Goal: Task Accomplishment & Management: Manage account settings

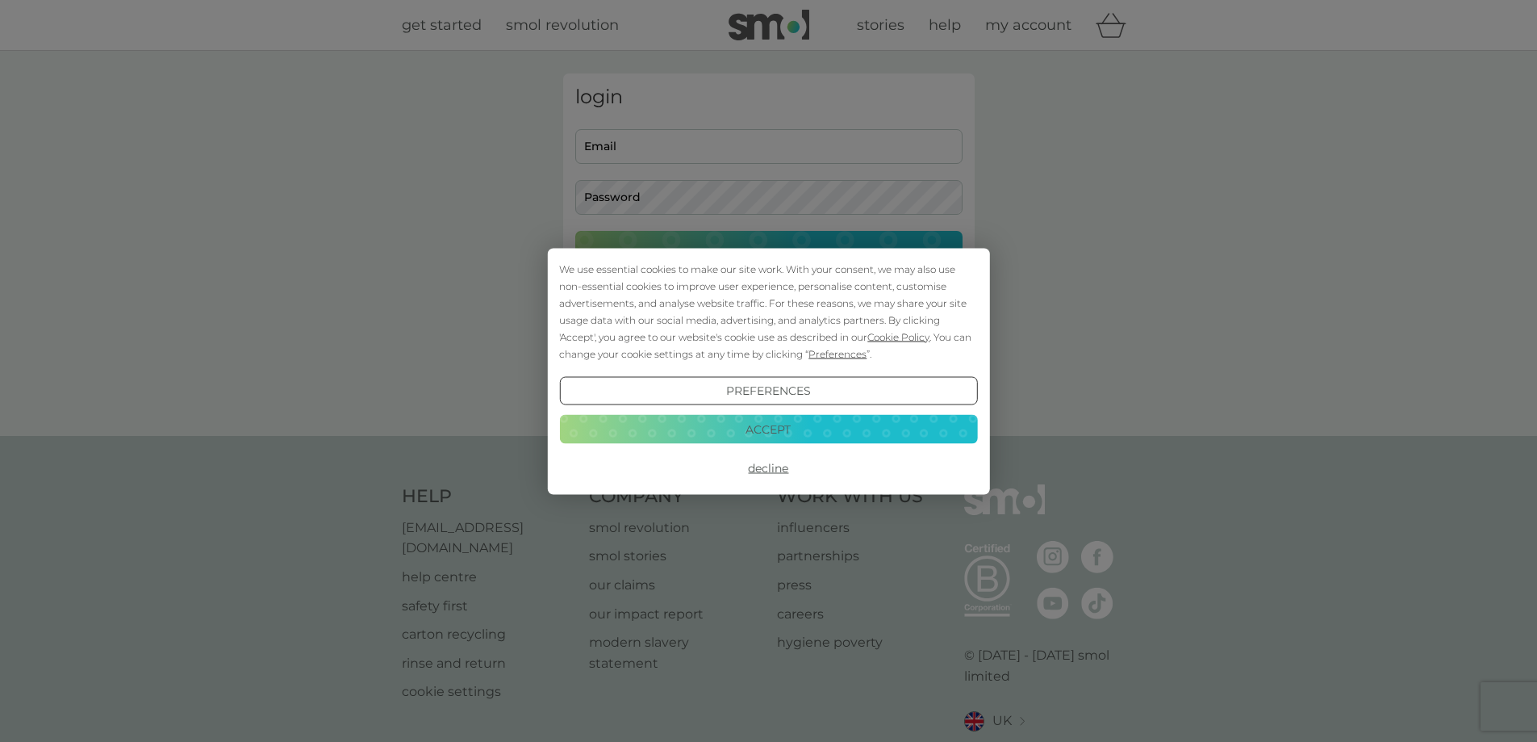
type input "[EMAIL_ADDRESS][DOMAIN_NAME]"
click at [767, 464] on button "Decline" at bounding box center [768, 468] width 418 height 29
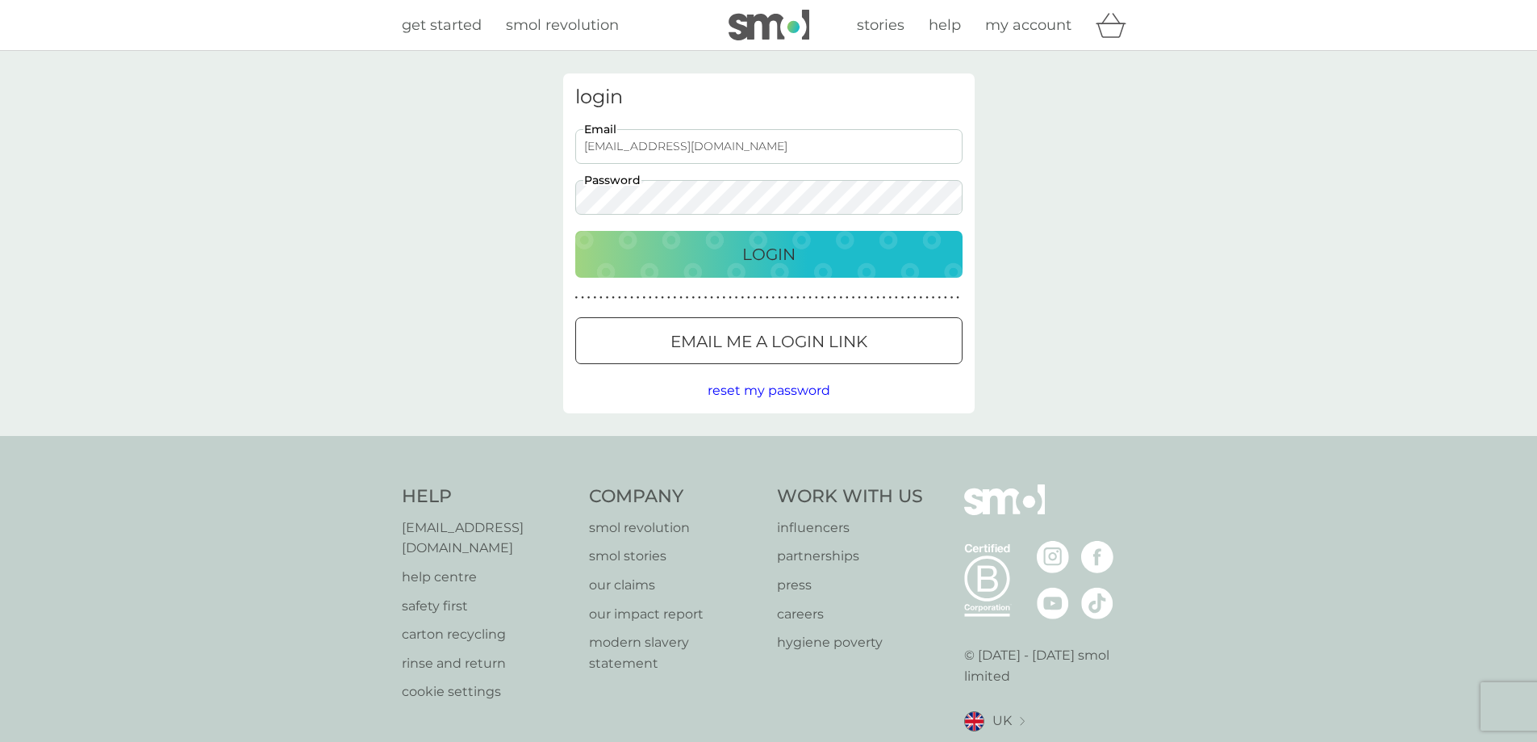
click at [787, 267] on button "Login" at bounding box center [768, 254] width 387 height 47
type input "[EMAIL_ADDRESS][DOMAIN_NAME]"
click at [889, 257] on div "Login" at bounding box center [769, 254] width 355 height 26
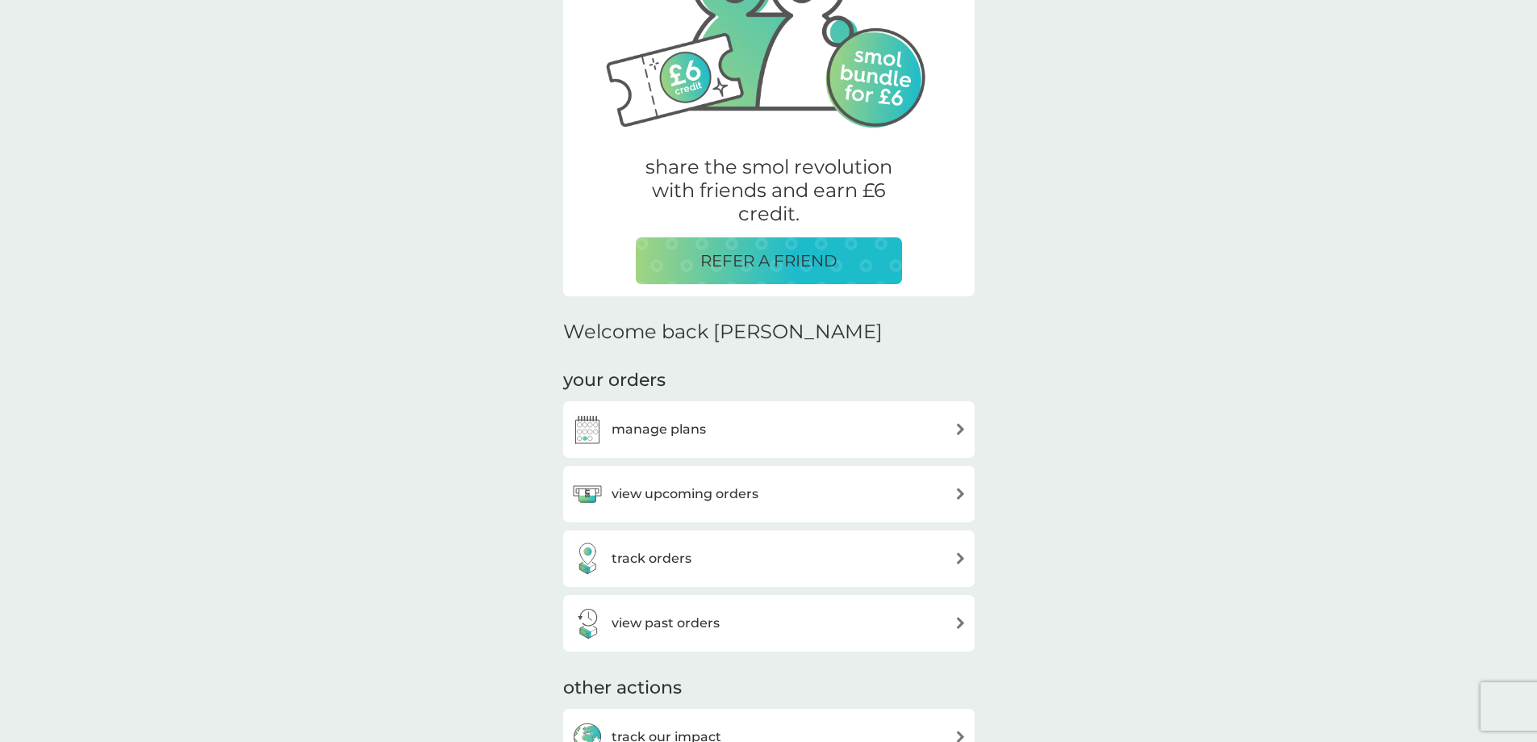
scroll to position [242, 0]
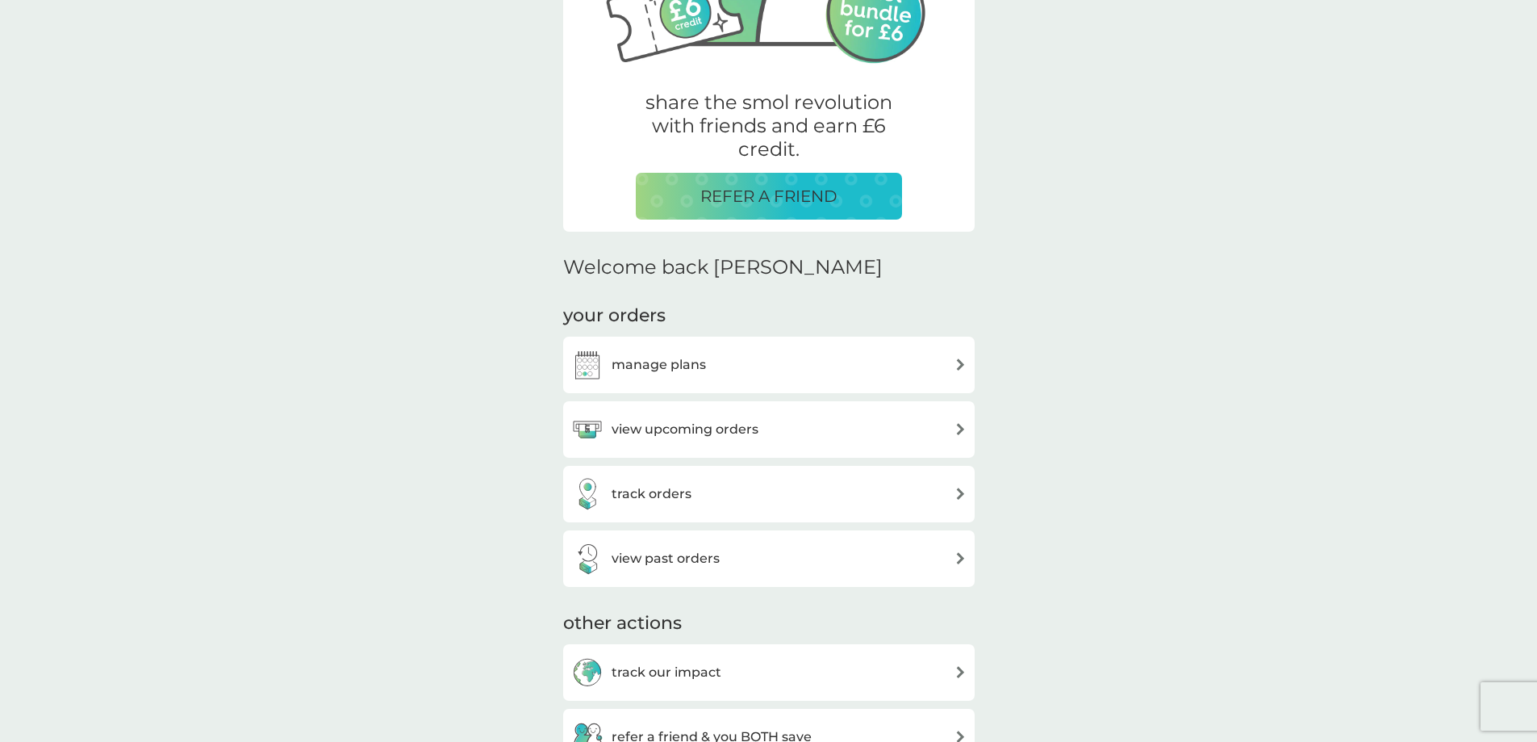
click at [798, 366] on div "manage plans" at bounding box center [768, 365] width 395 height 32
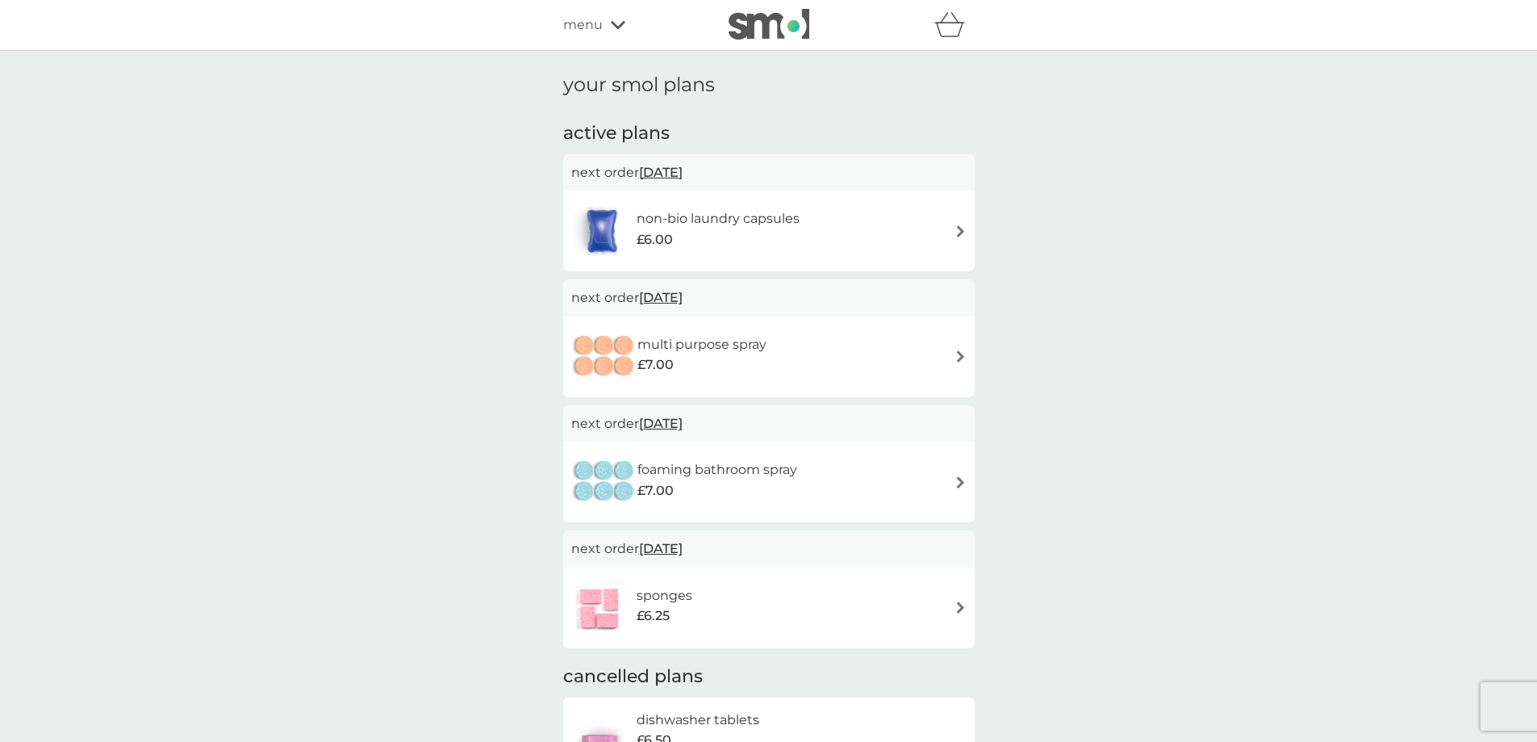
click at [792, 224] on h6 "non-bio laundry capsules" at bounding box center [718, 218] width 163 height 21
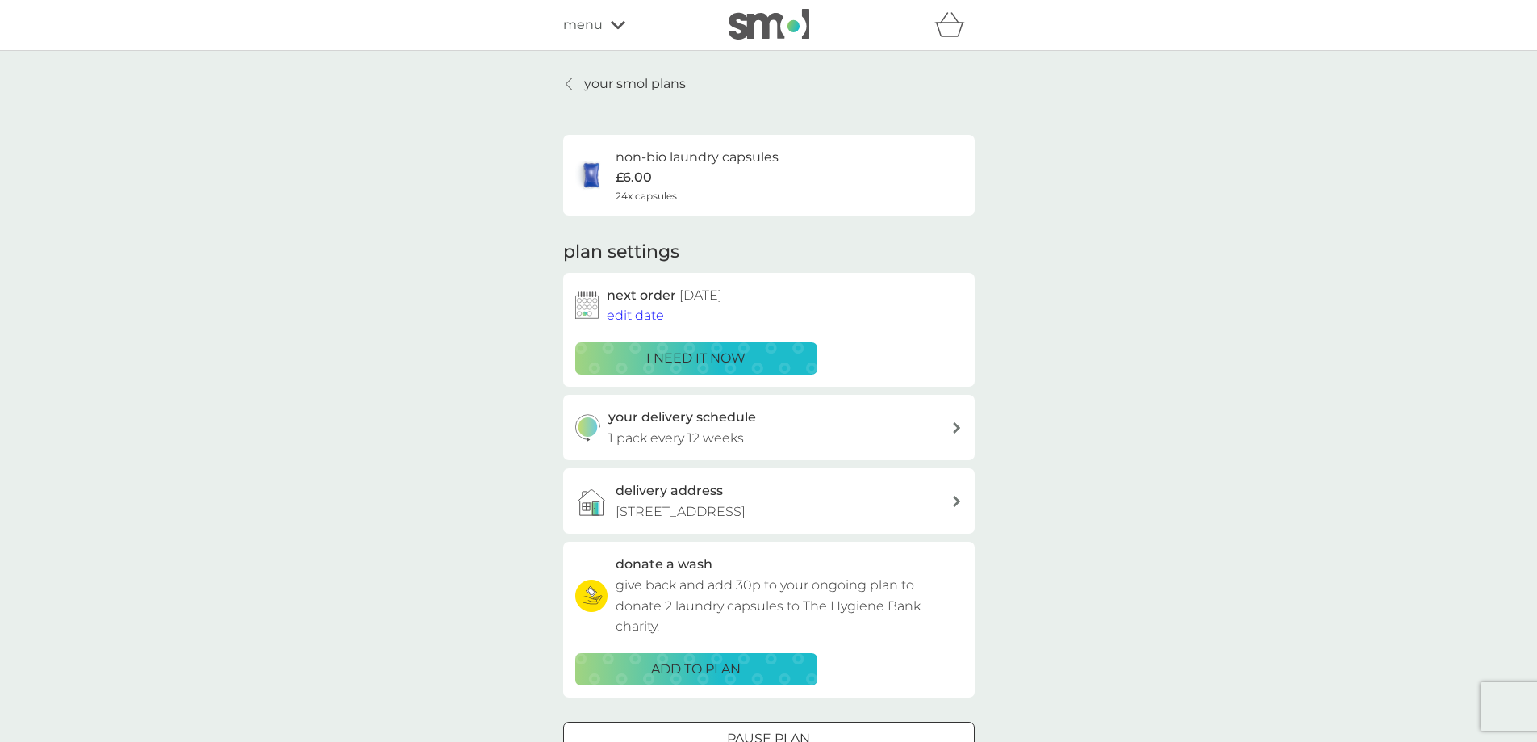
click at [670, 362] on p "i need it now" at bounding box center [695, 358] width 99 height 21
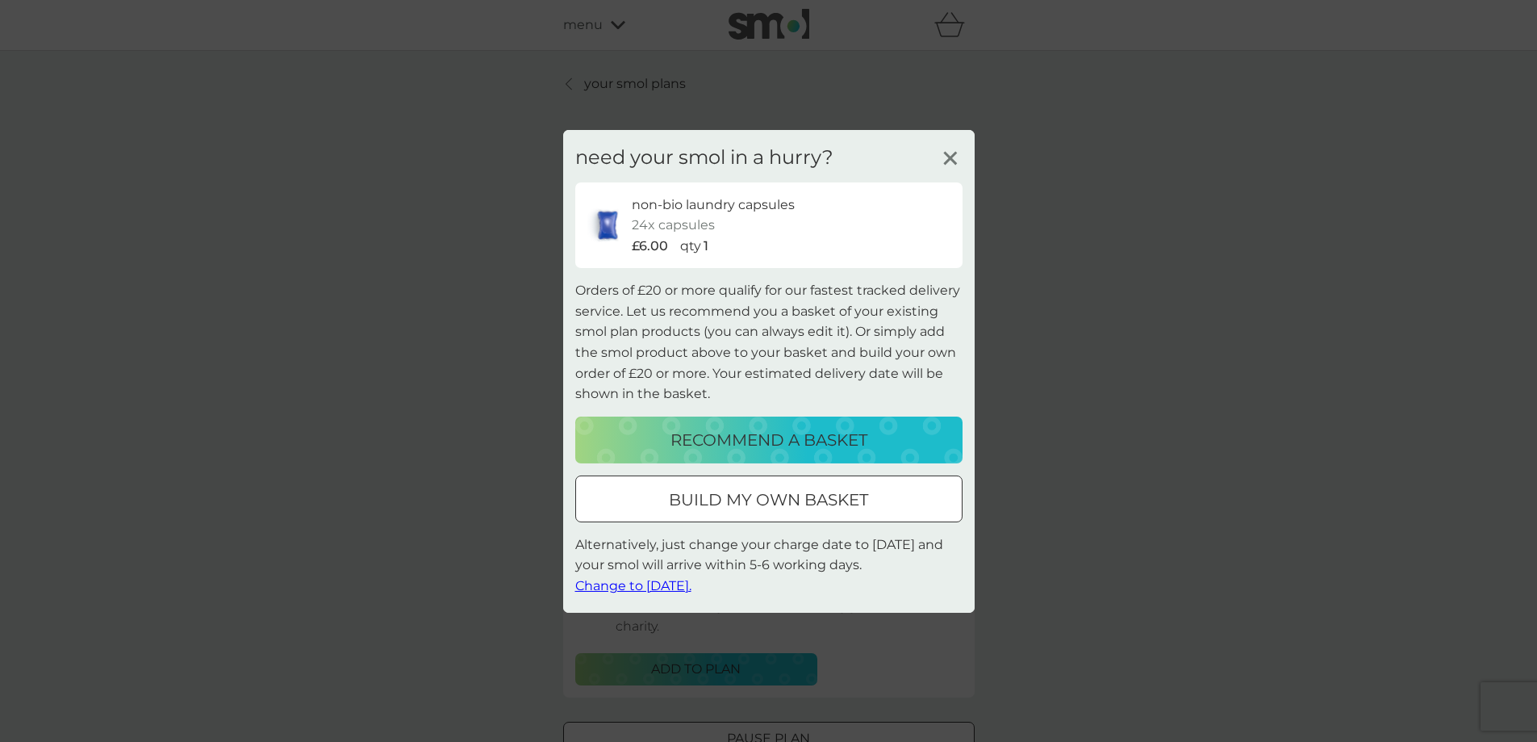
click at [954, 153] on line at bounding box center [950, 158] width 12 height 12
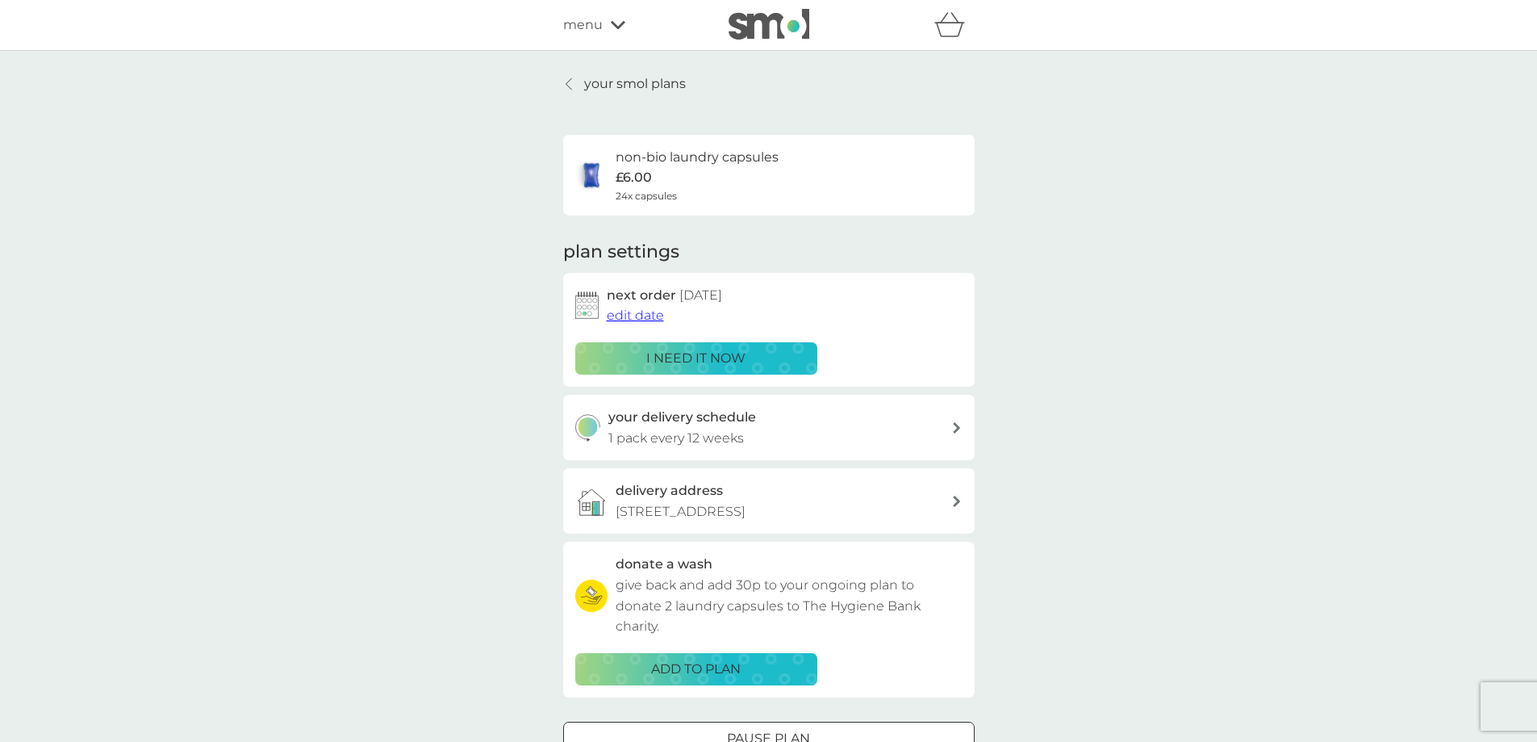
click at [638, 315] on span "edit date" at bounding box center [635, 314] width 57 height 15
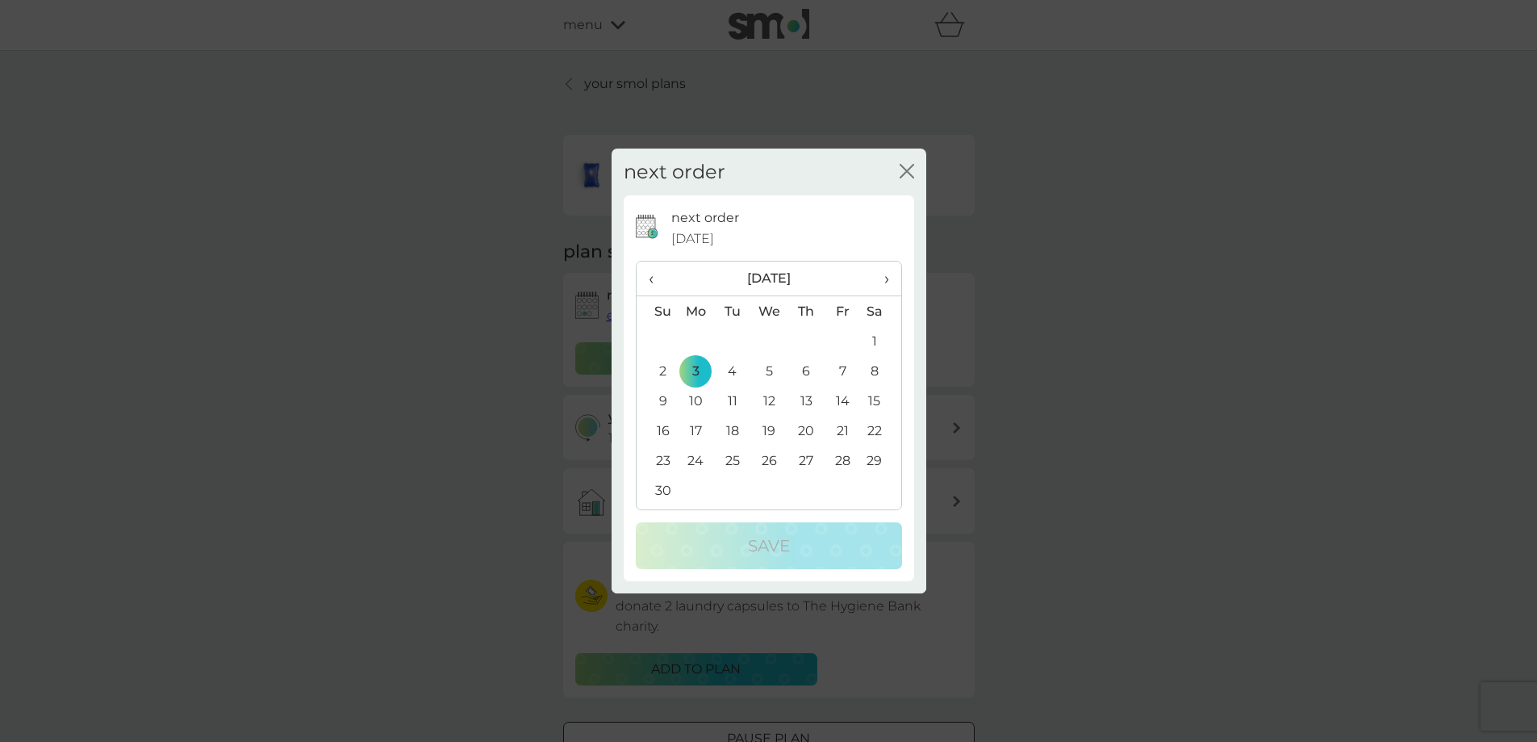
click at [655, 286] on span "‹" at bounding box center [657, 278] width 17 height 34
click at [652, 282] on span "‹" at bounding box center [657, 278] width 17 height 34
click at [732, 372] on td "9" at bounding box center [732, 371] width 36 height 30
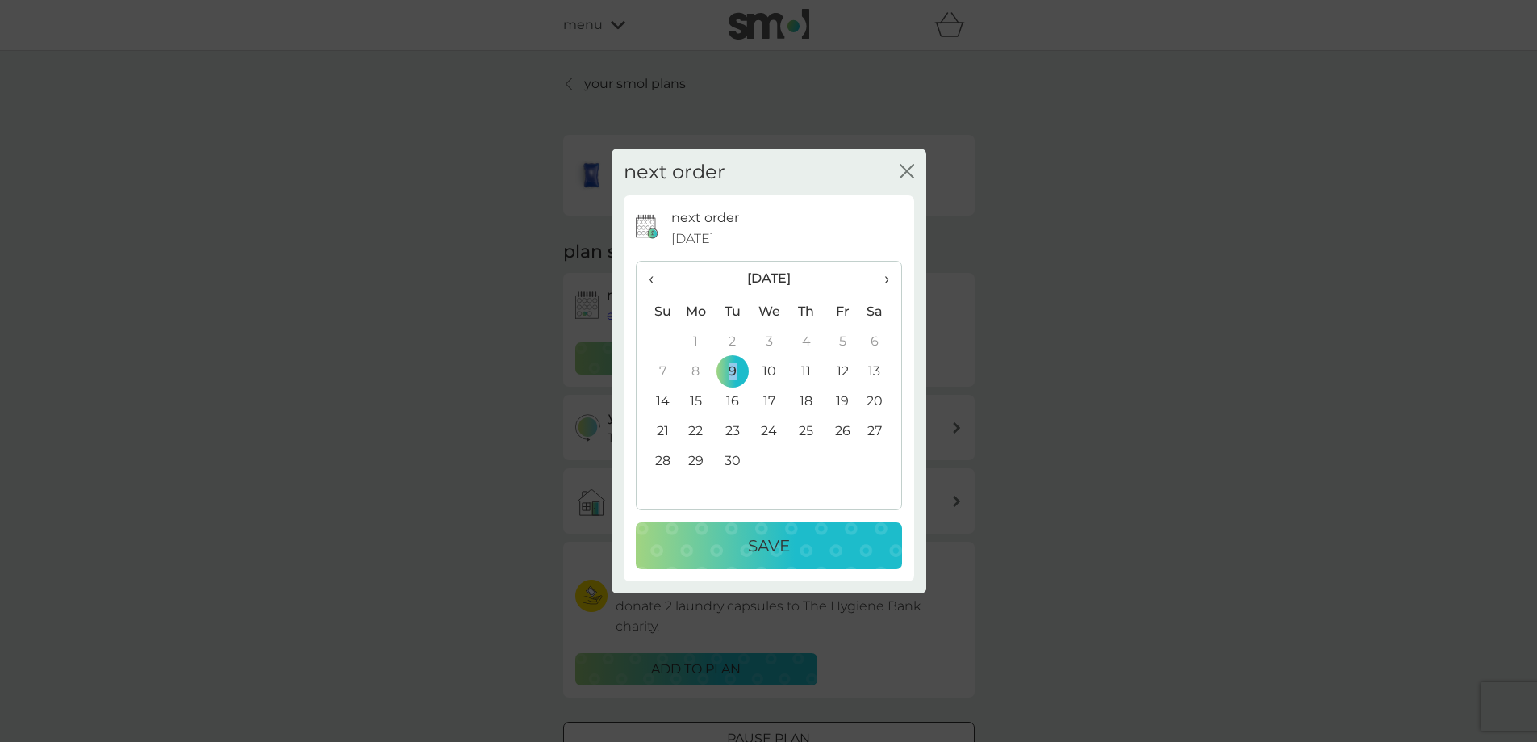
click at [785, 542] on p "Save" at bounding box center [769, 546] width 42 height 26
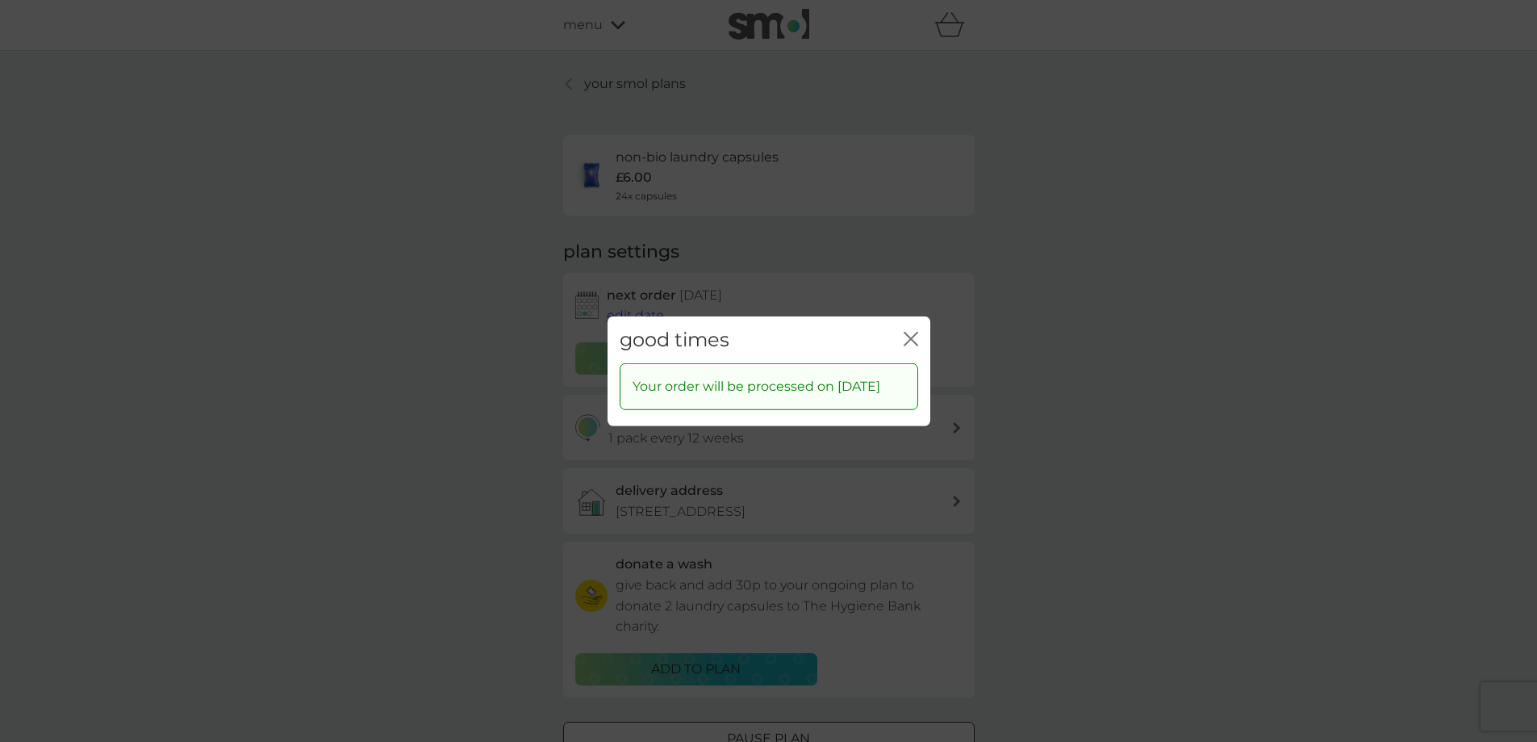
click at [918, 331] on icon "close" at bounding box center [911, 338] width 15 height 15
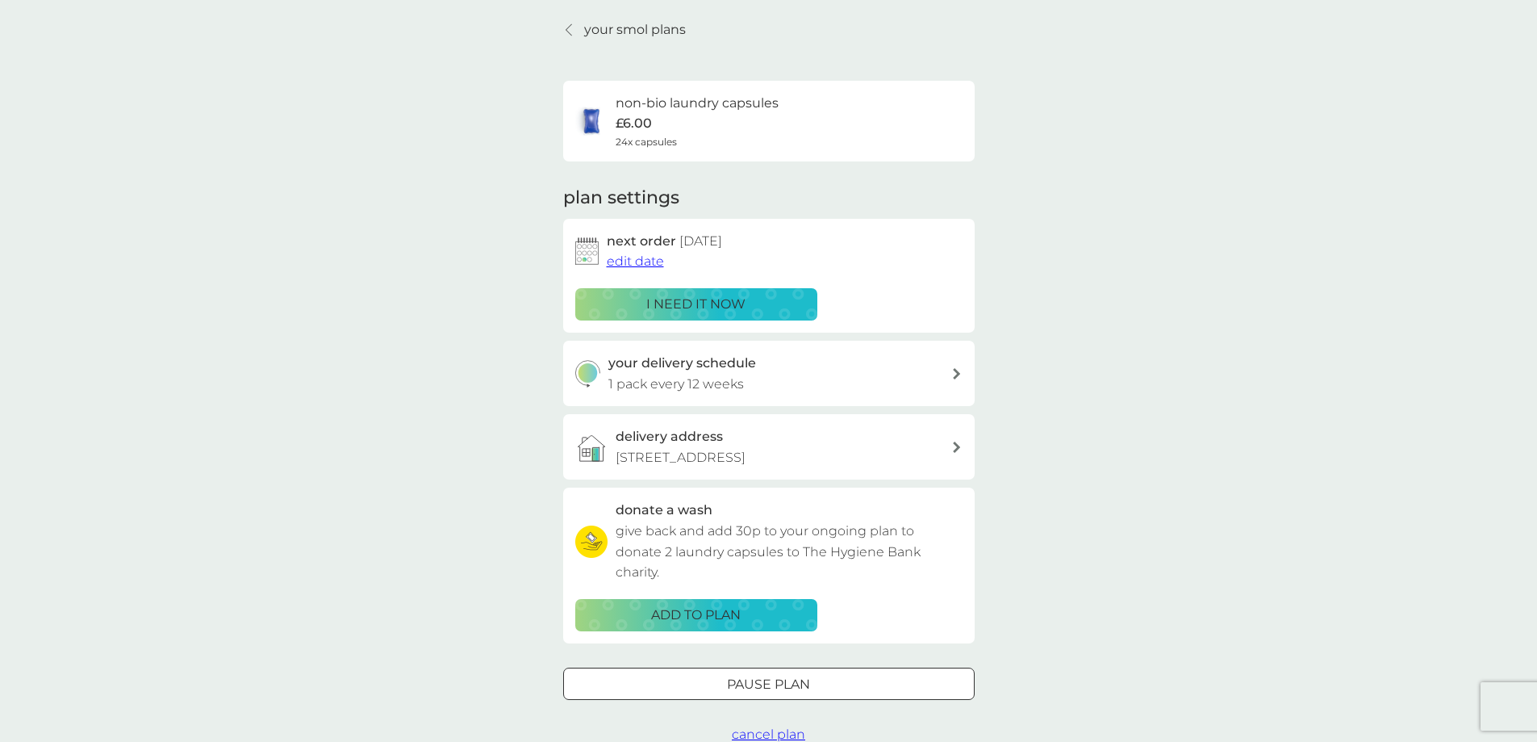
scroll to position [161, 0]
